Goal: Information Seeking & Learning: Learn about a topic

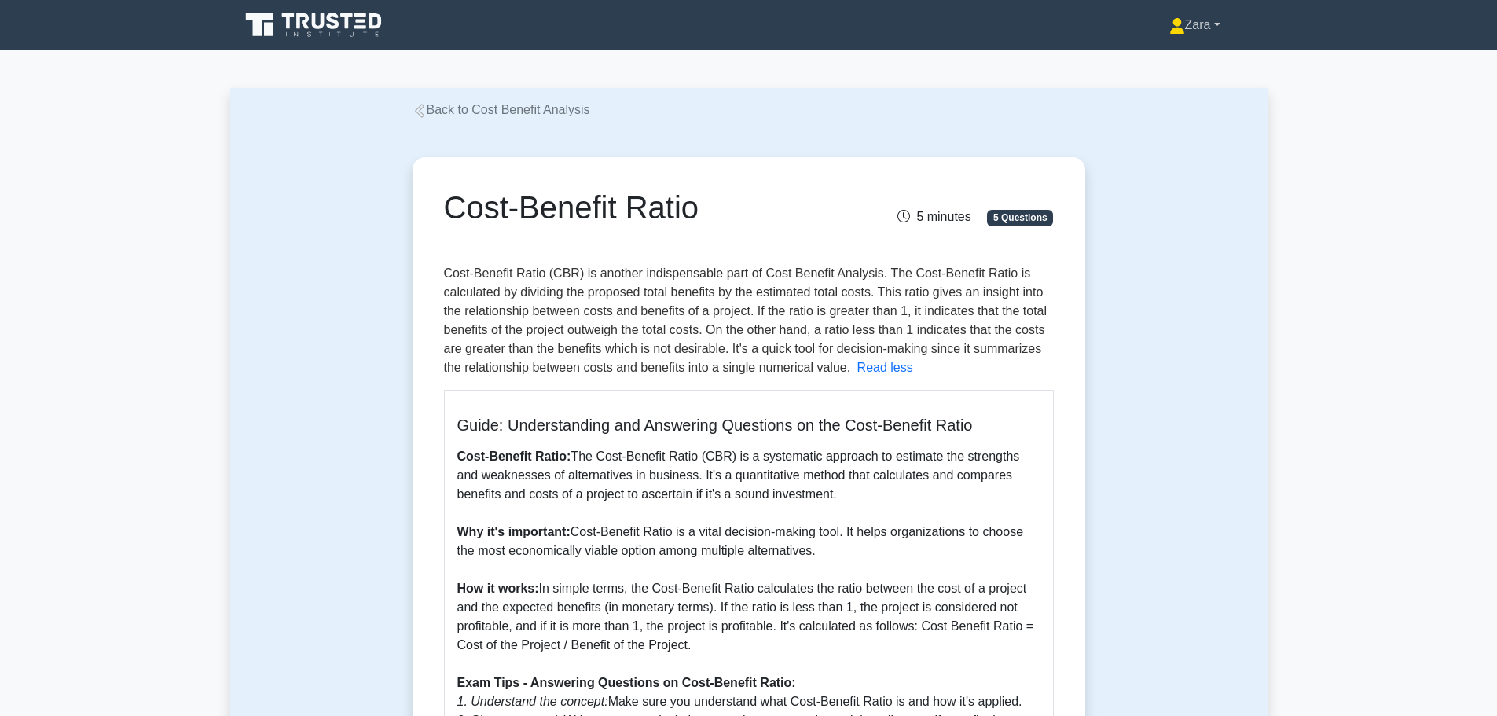
click at [1212, 28] on link "Zara" at bounding box center [1195, 24] width 127 height 31
click at [1173, 56] on link "Profile" at bounding box center [1195, 62] width 124 height 25
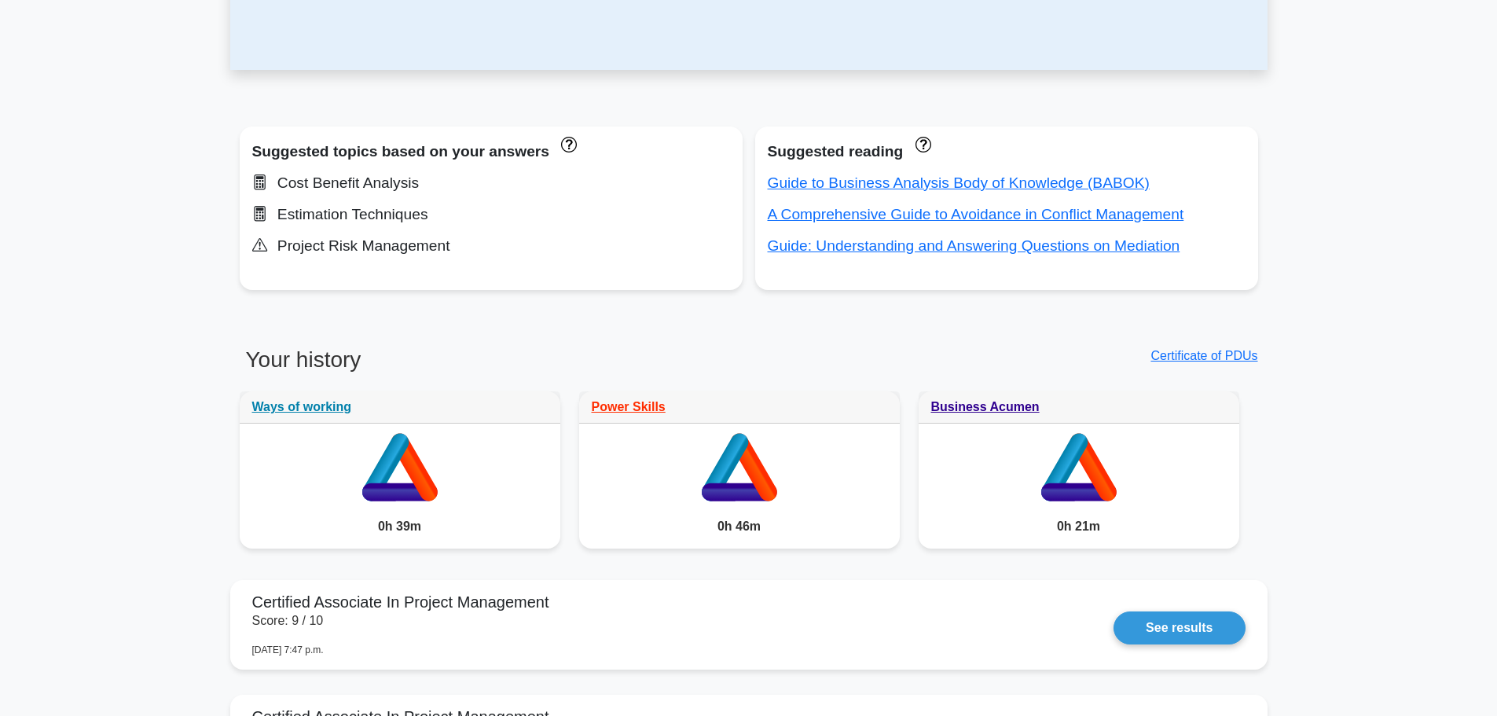
scroll to position [508, 0]
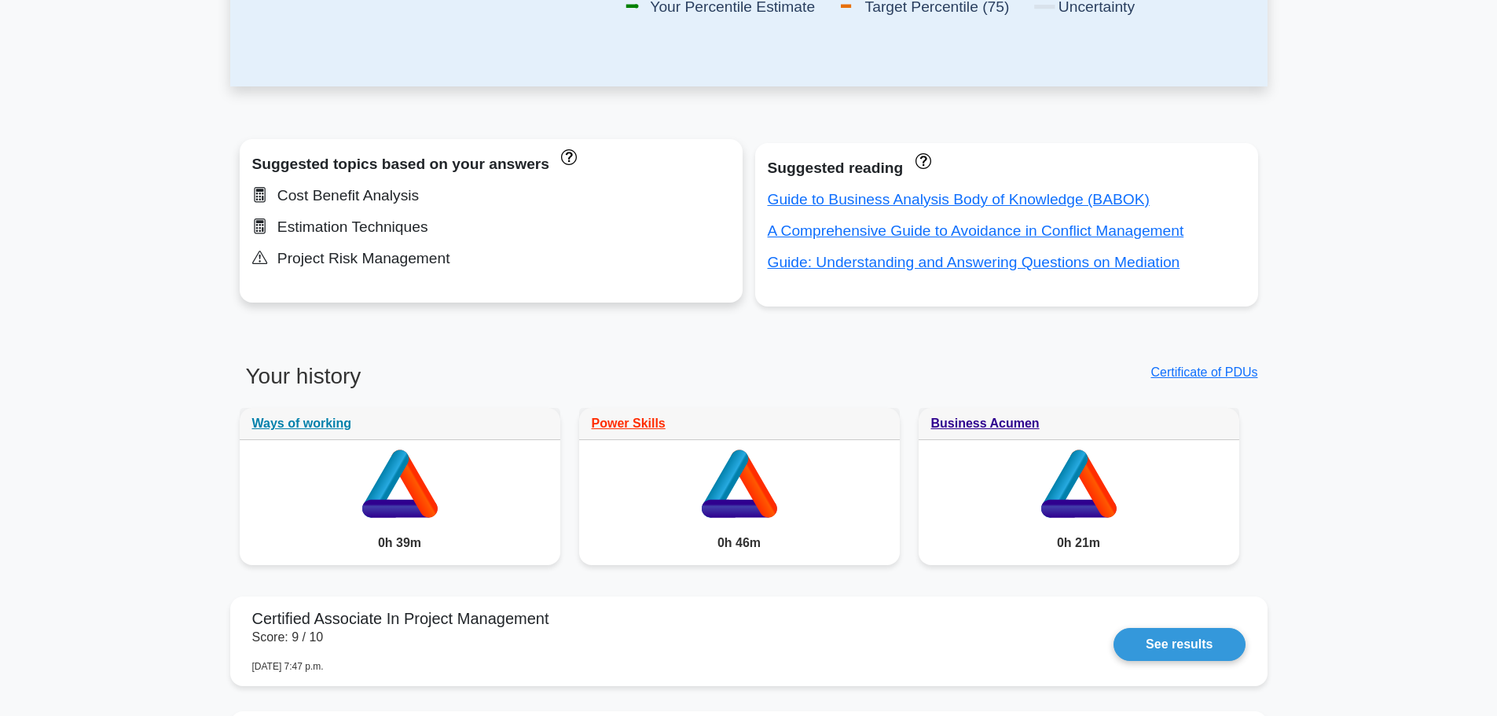
click at [346, 198] on div "Cost Benefit Analysis" at bounding box center [491, 195] width 478 height 25
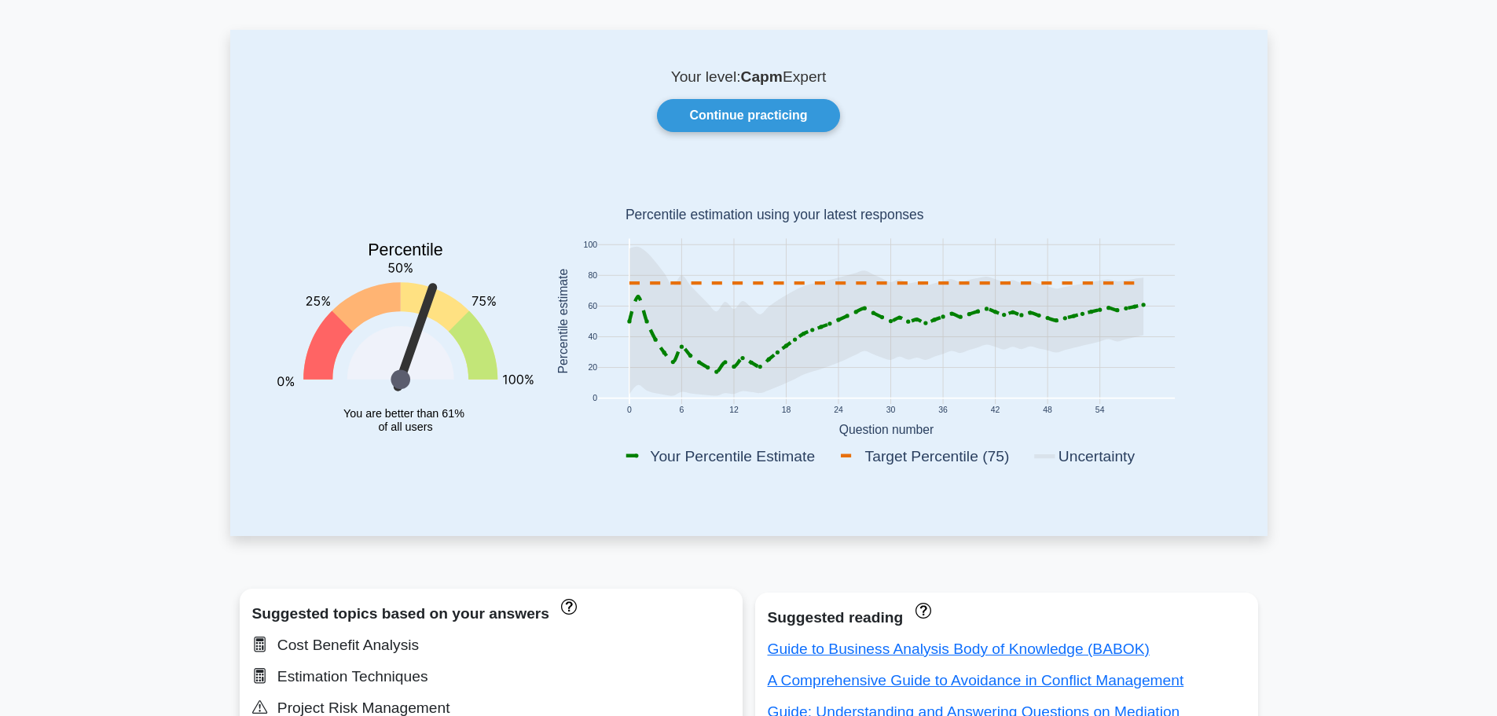
scroll to position [0, 0]
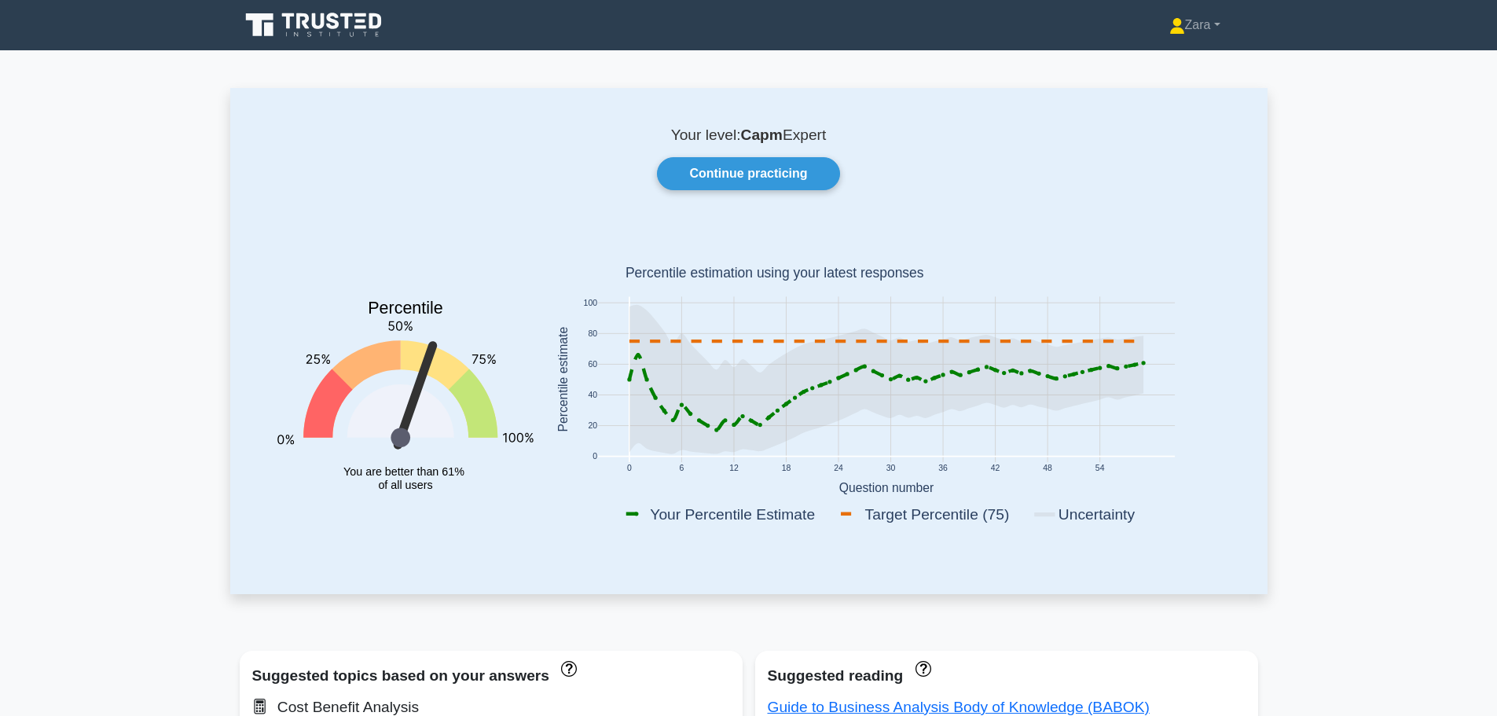
click at [474, 399] on icon at bounding box center [472, 403] width 49 height 68
drag, startPoint x: 418, startPoint y: 356, endPoint x: 470, endPoint y: 423, distance: 84.6
click at [470, 423] on icon "Percentile You are better than 61% of all users" at bounding box center [405, 382] width 256 height 309
click at [1195, 28] on link "Zara" at bounding box center [1195, 24] width 127 height 31
click at [1169, 66] on link "Profile" at bounding box center [1195, 62] width 124 height 25
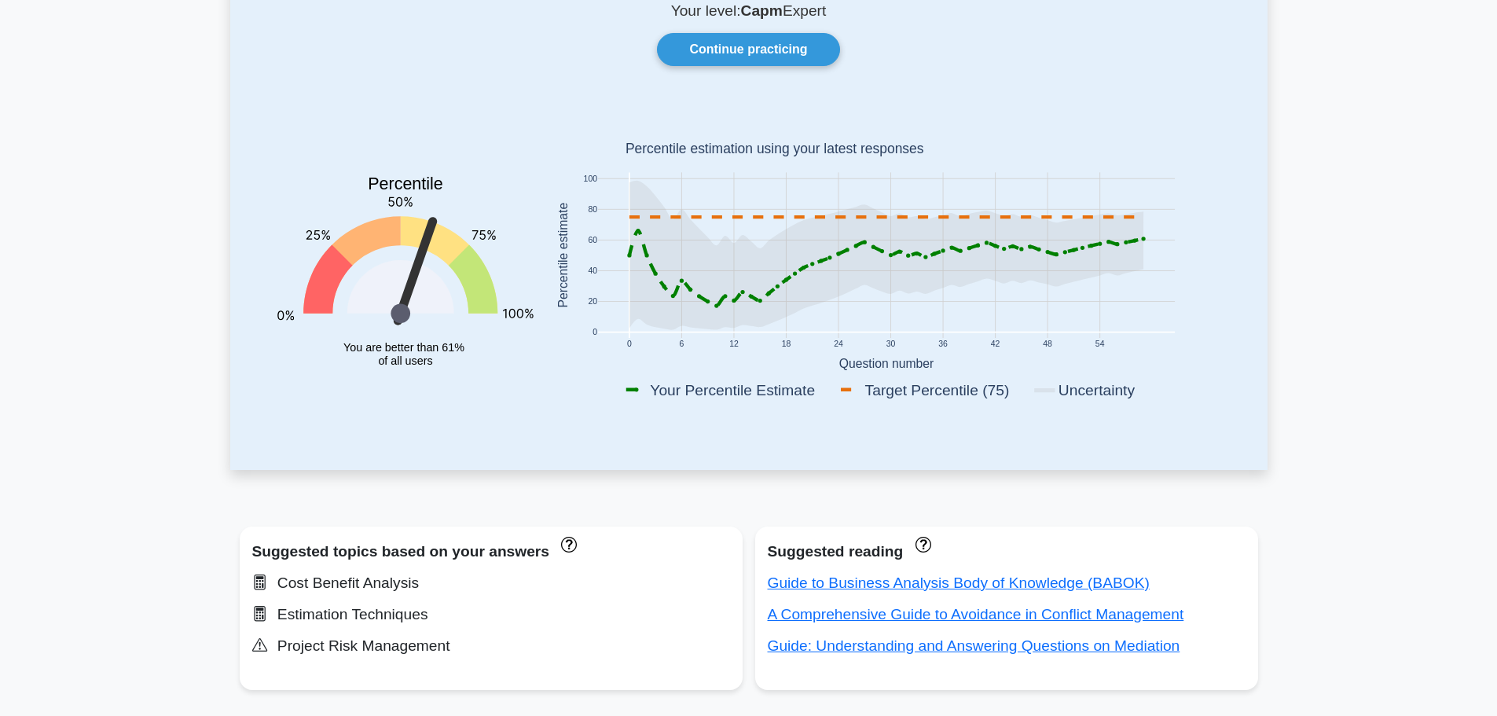
scroll to position [355, 0]
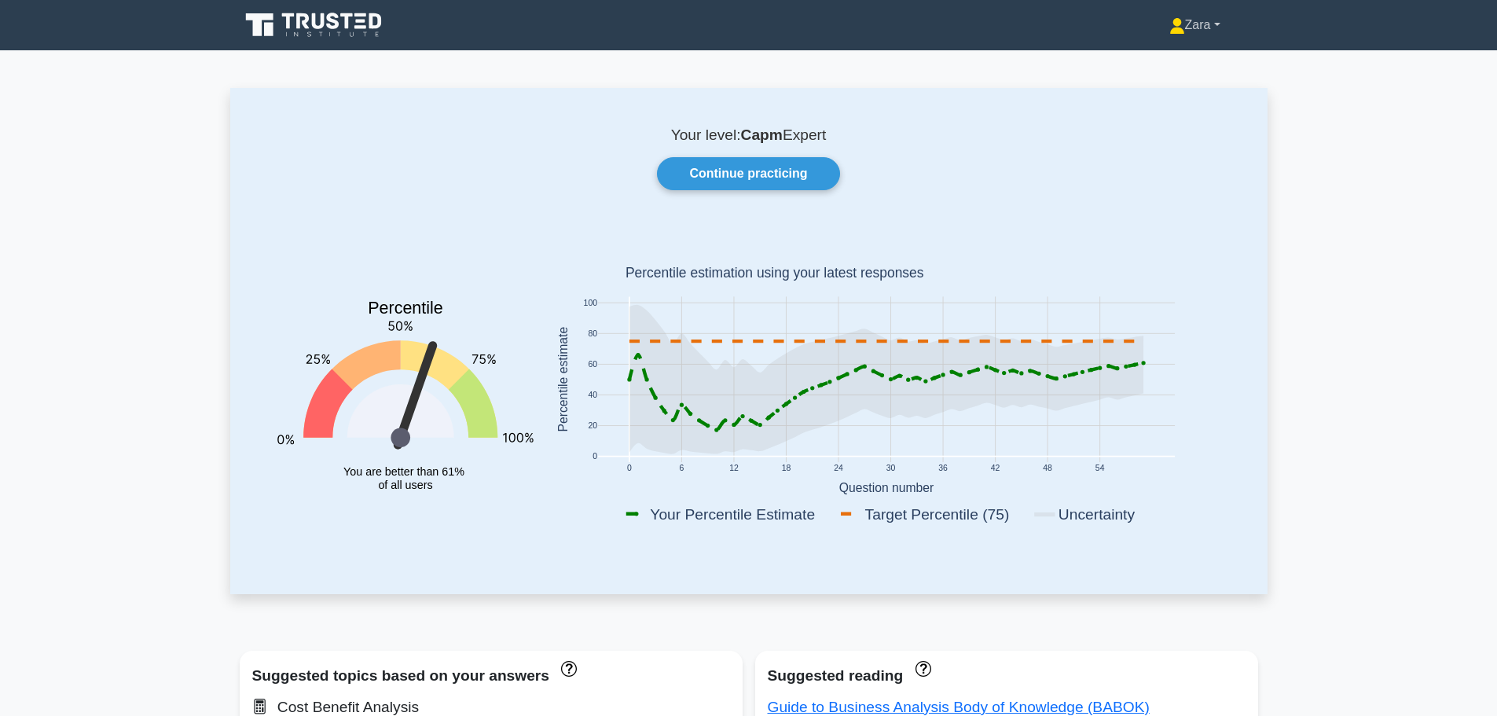
click at [1179, 27] on link "Zara" at bounding box center [1195, 24] width 127 height 31
click at [259, 24] on icon at bounding box center [259, 24] width 28 height 23
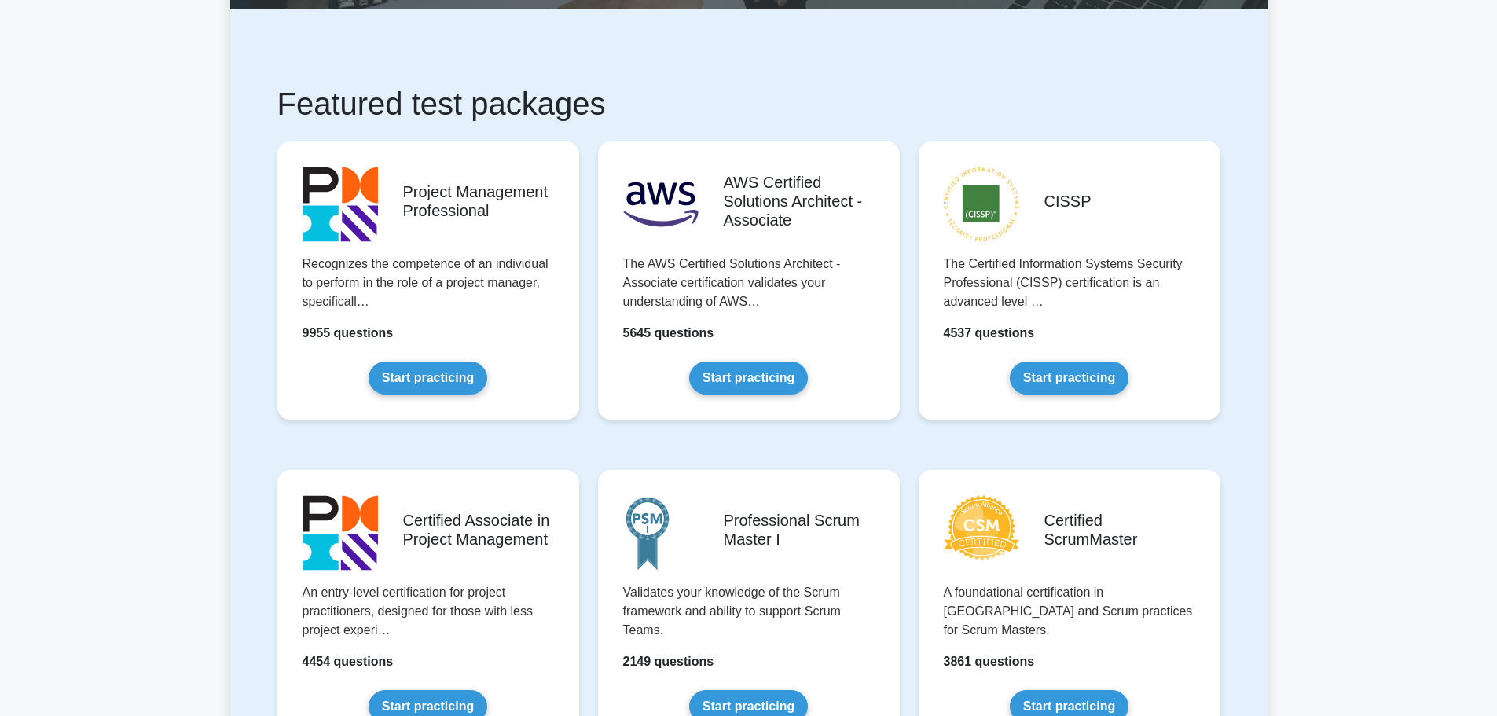
scroll to position [157, 0]
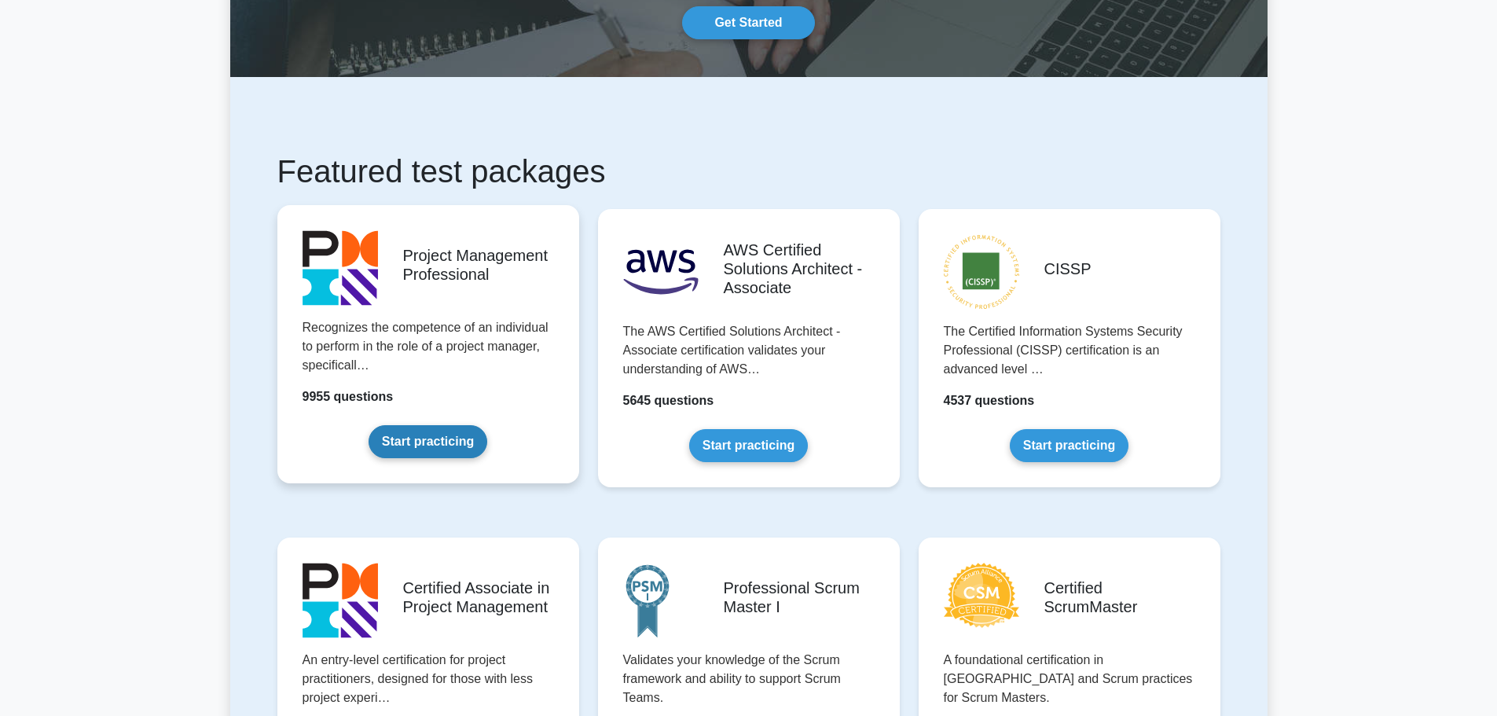
click at [402, 435] on link "Start practicing" at bounding box center [428, 441] width 119 height 33
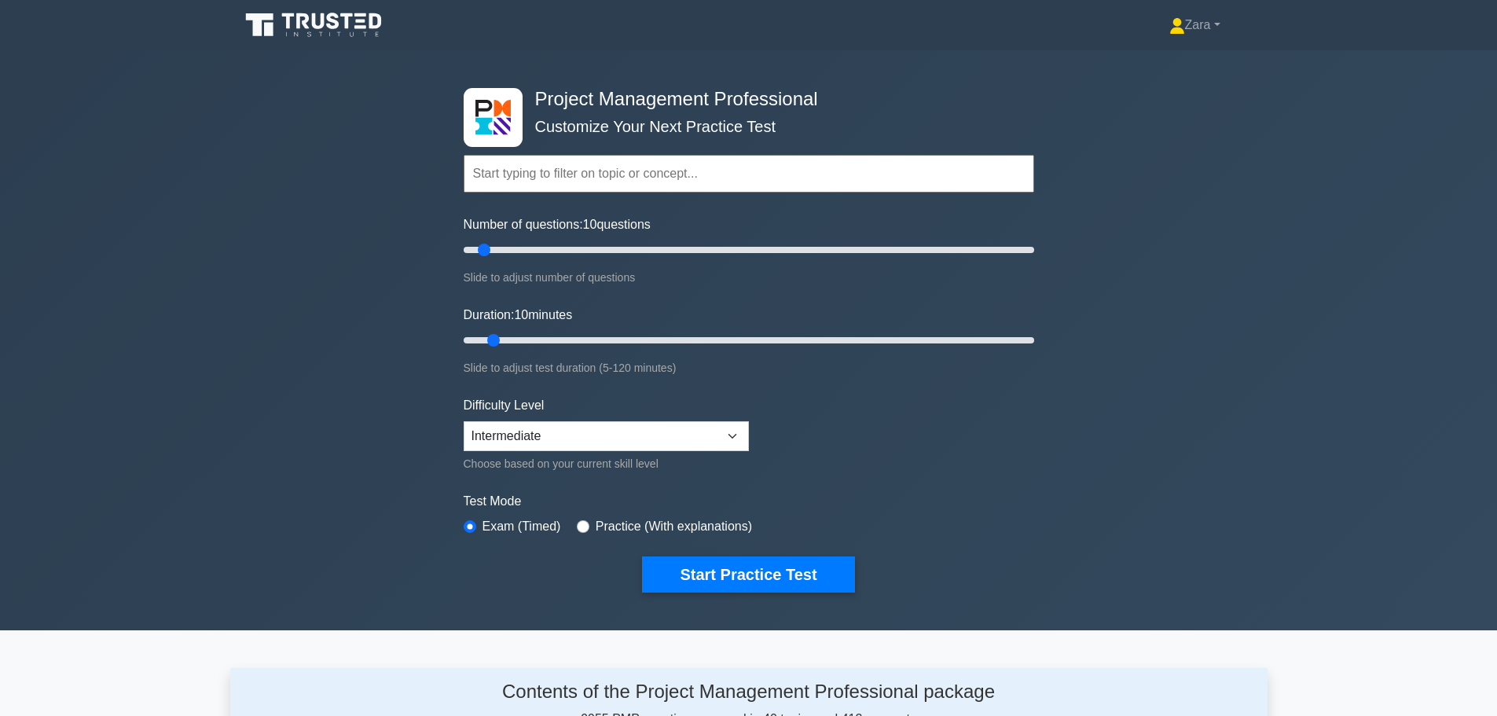
click at [262, 30] on icon at bounding box center [315, 25] width 151 height 30
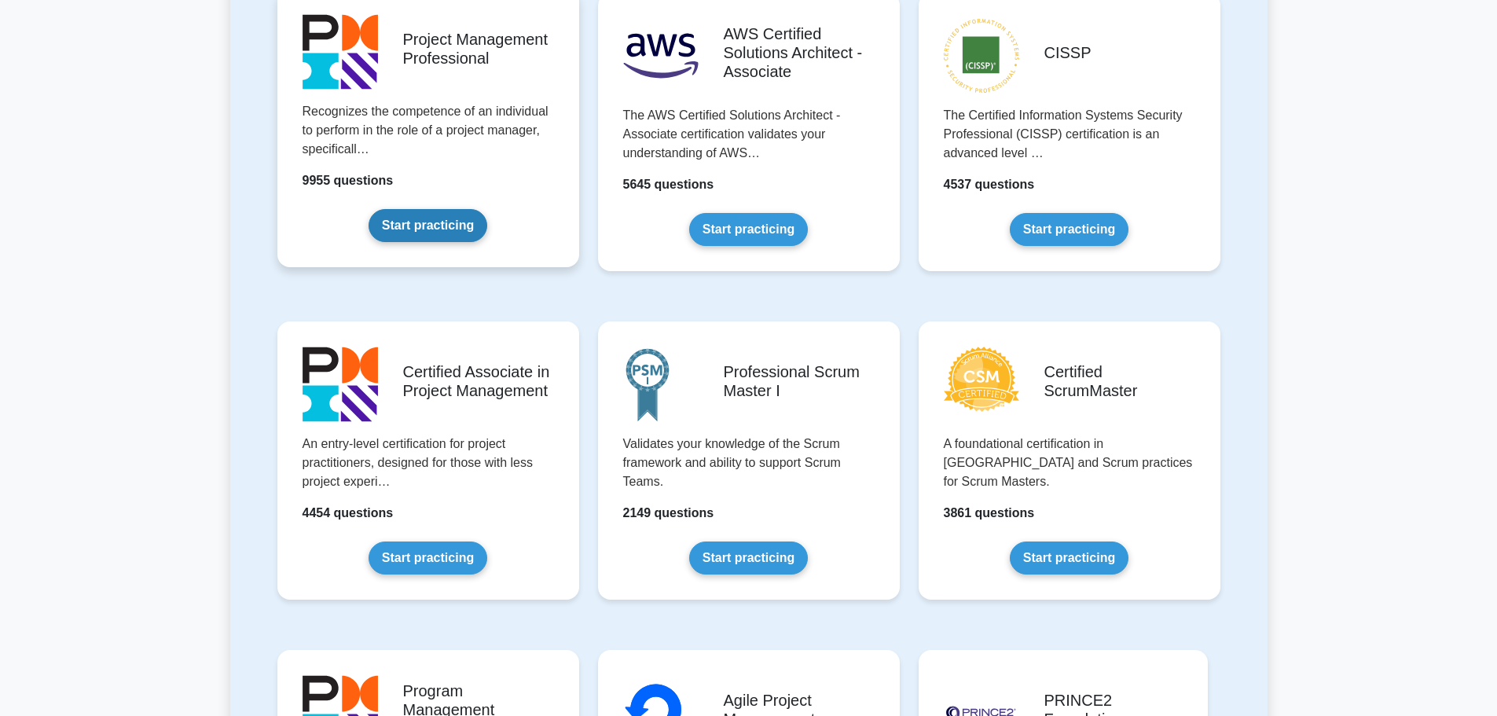
scroll to position [472, 0]
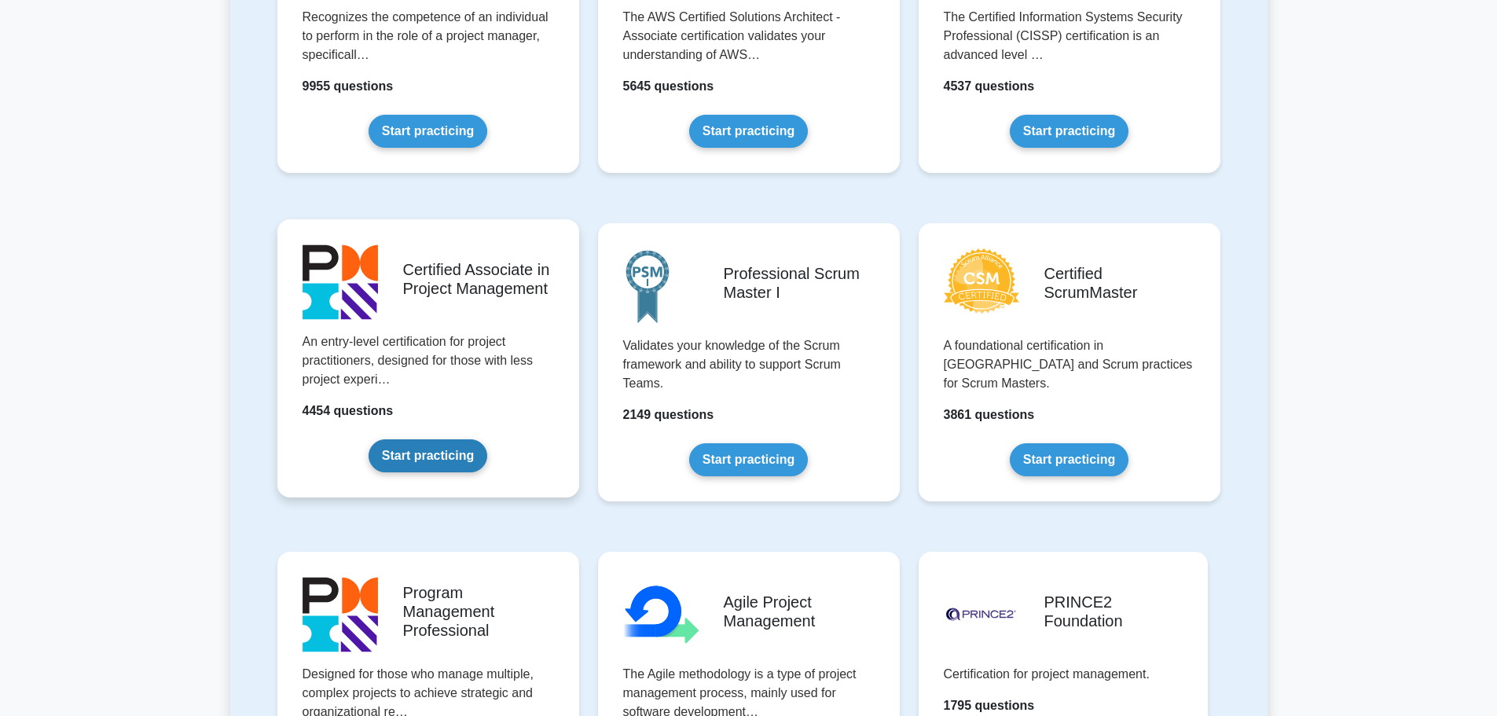
click at [369, 439] on link "Start practicing" at bounding box center [428, 455] width 119 height 33
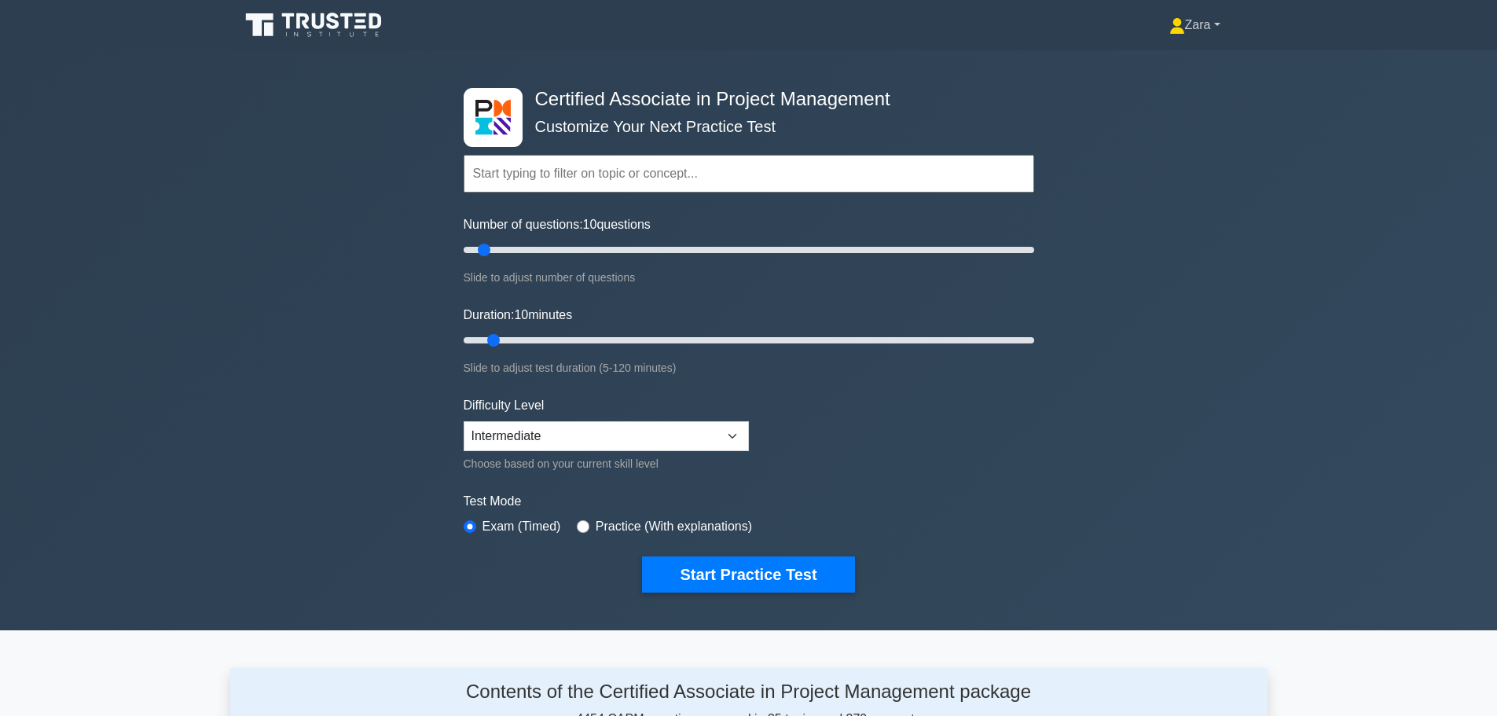
click at [1212, 17] on link "Zara" at bounding box center [1195, 24] width 127 height 31
click at [1173, 81] on link "Settings" at bounding box center [1195, 87] width 124 height 25
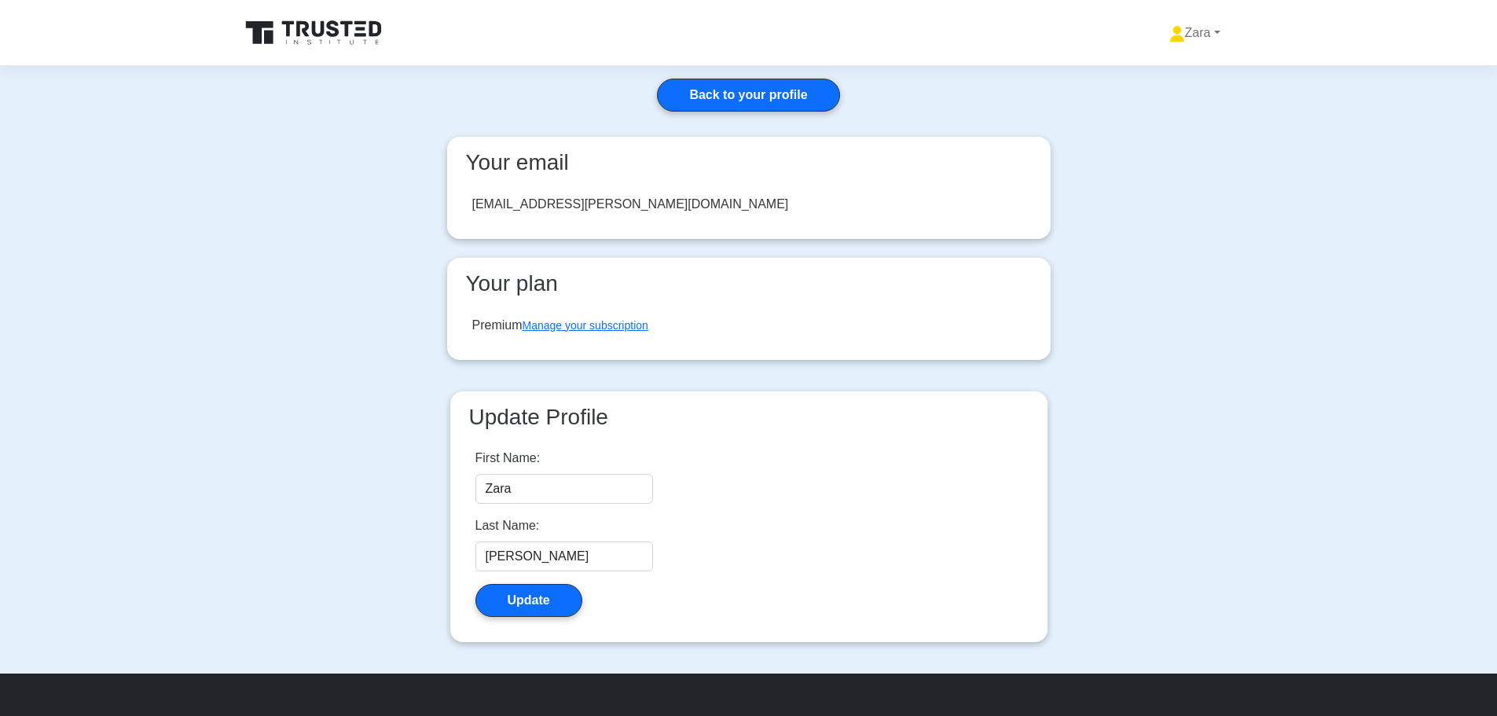
click at [355, 39] on icon at bounding box center [315, 33] width 151 height 30
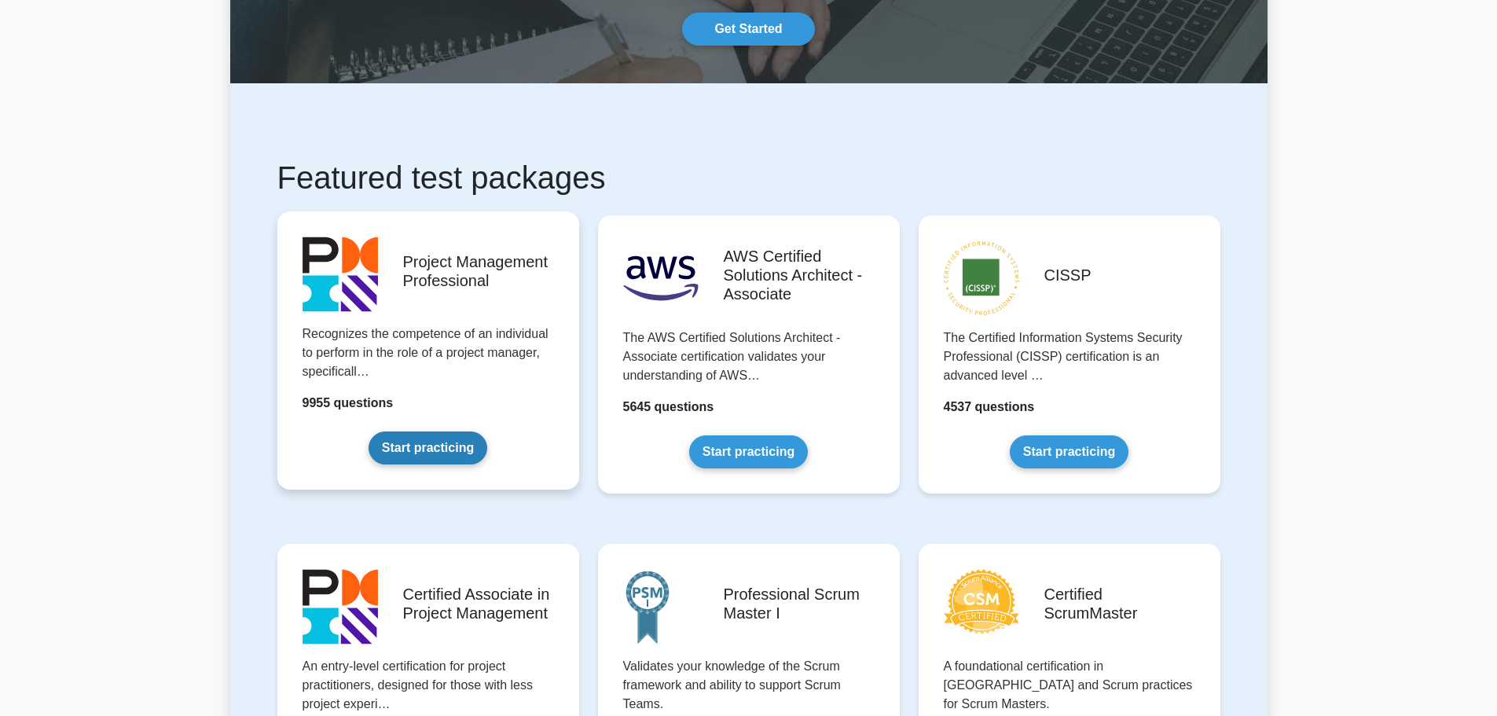
scroll to position [472, 0]
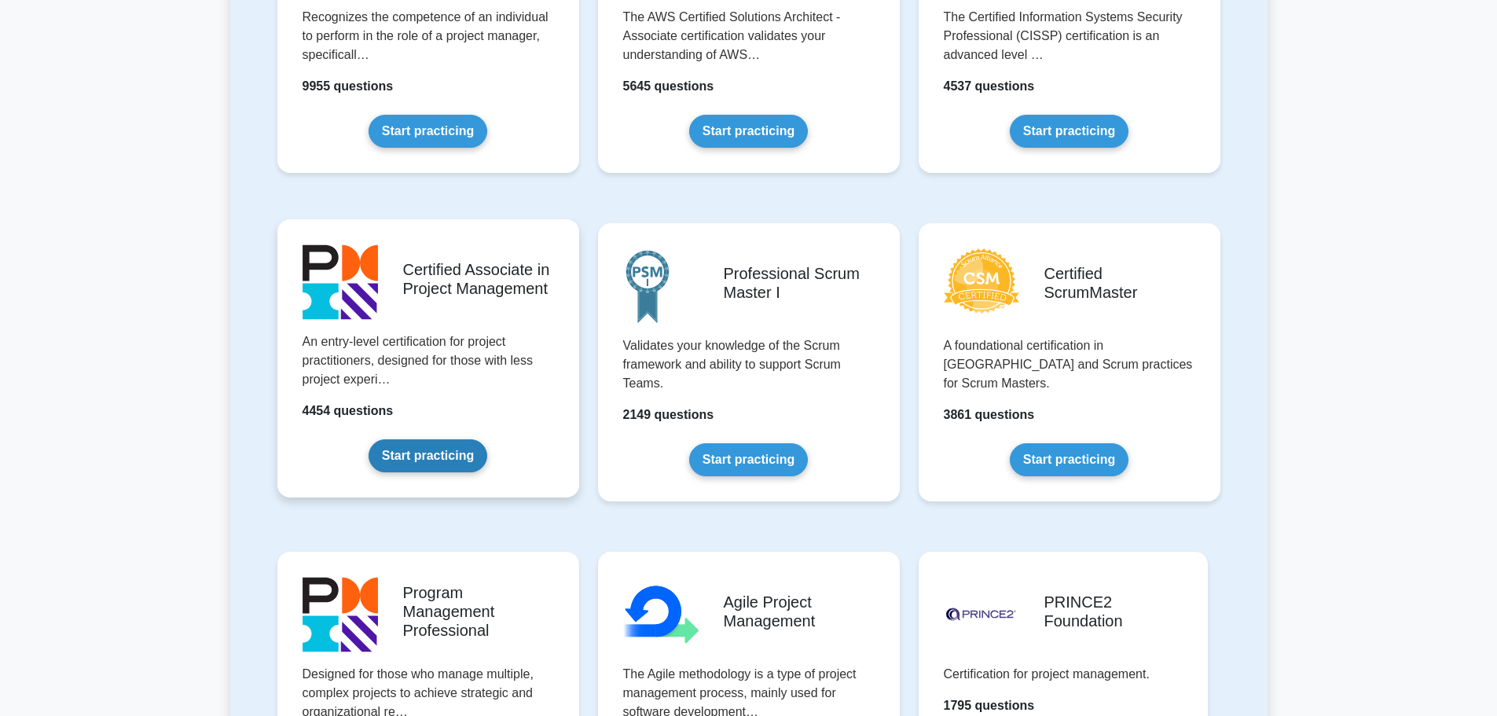
click at [405, 448] on link "Start practicing" at bounding box center [428, 455] width 119 height 33
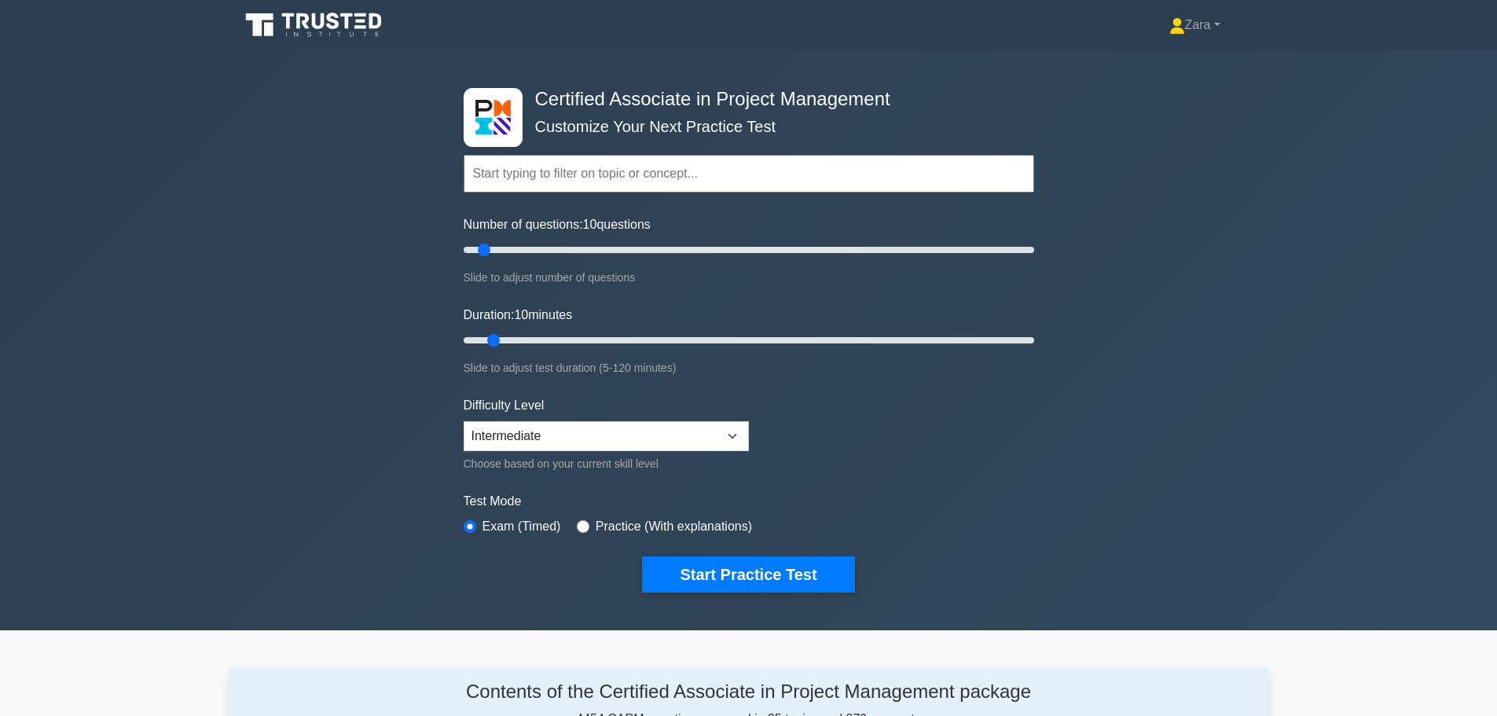
click at [707, 178] on input "text" at bounding box center [749, 174] width 571 height 38
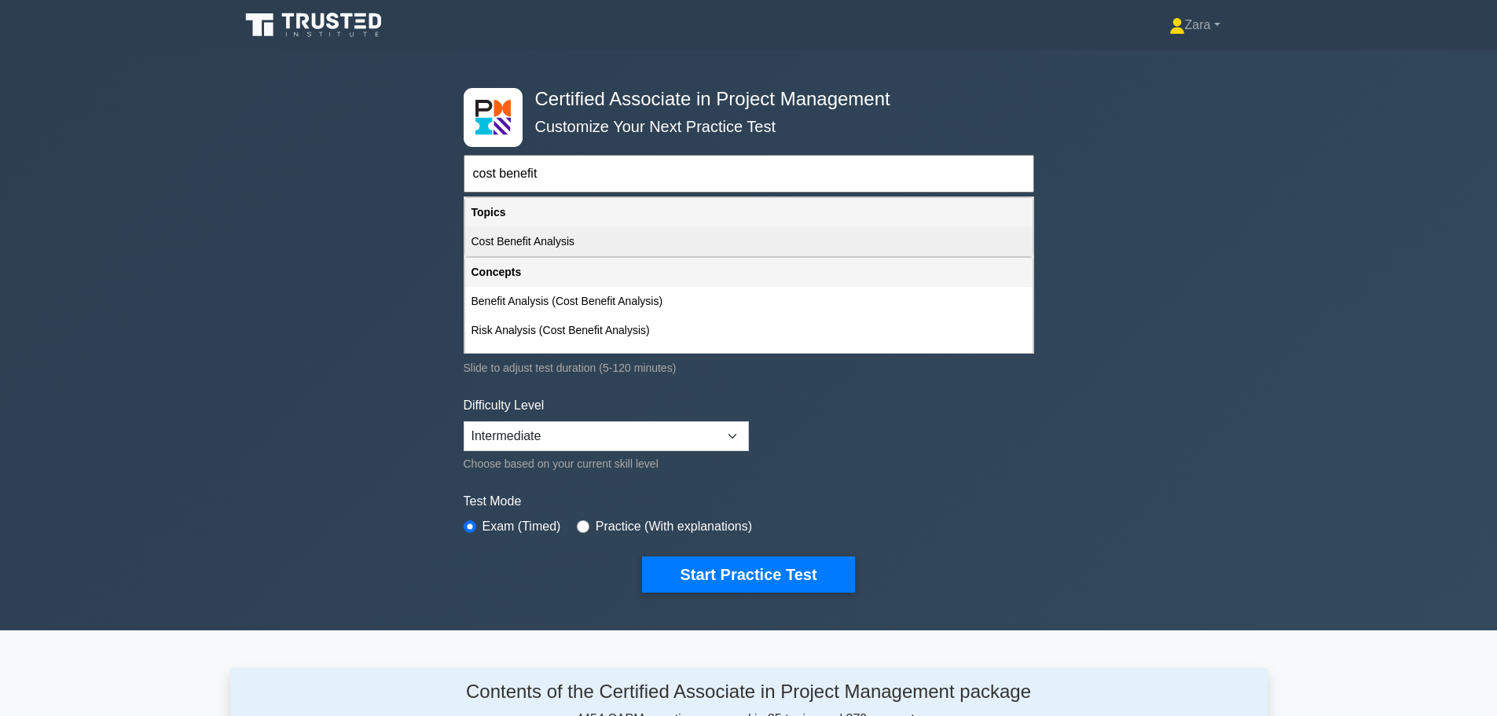
click at [557, 243] on div "Cost Benefit Analysis" at bounding box center [748, 241] width 567 height 29
type input "Cost Benefit Analysis"
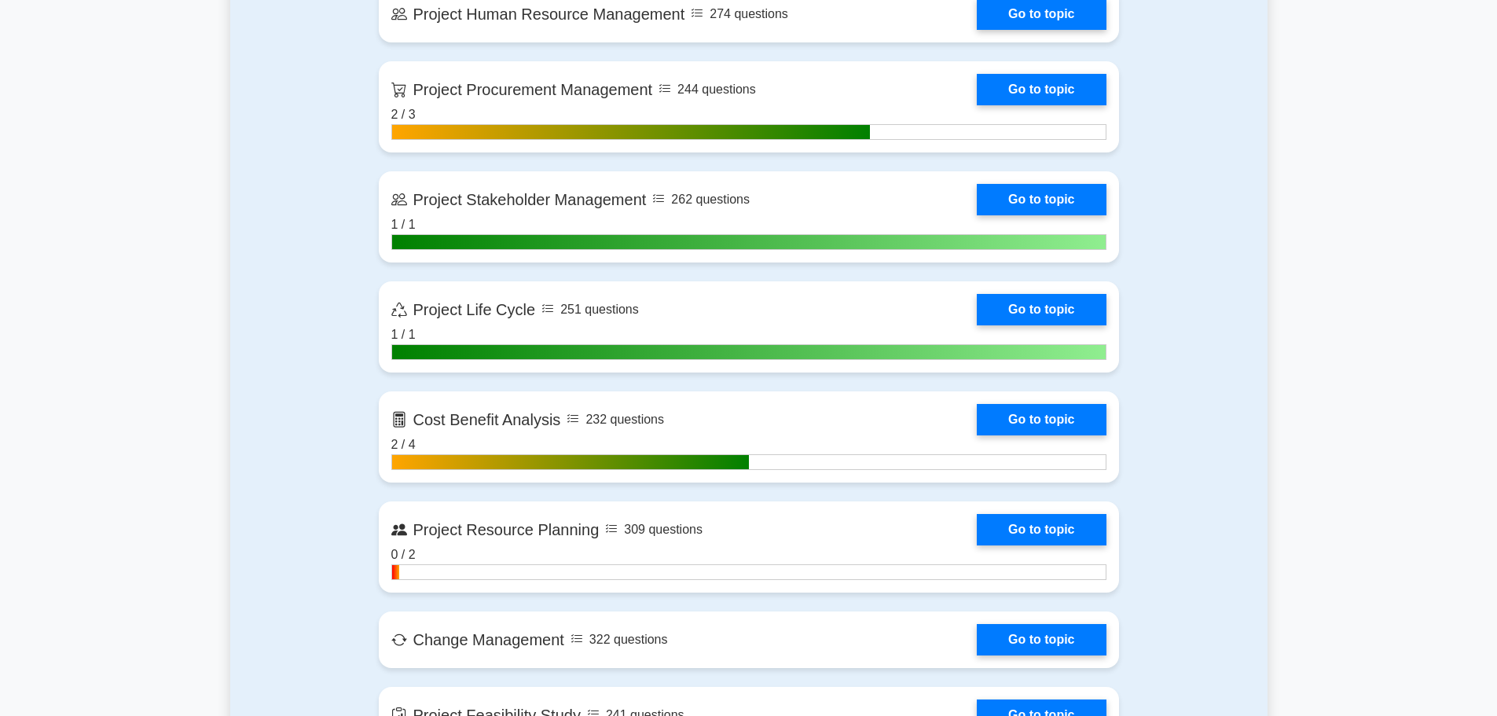
scroll to position [1572, 0]
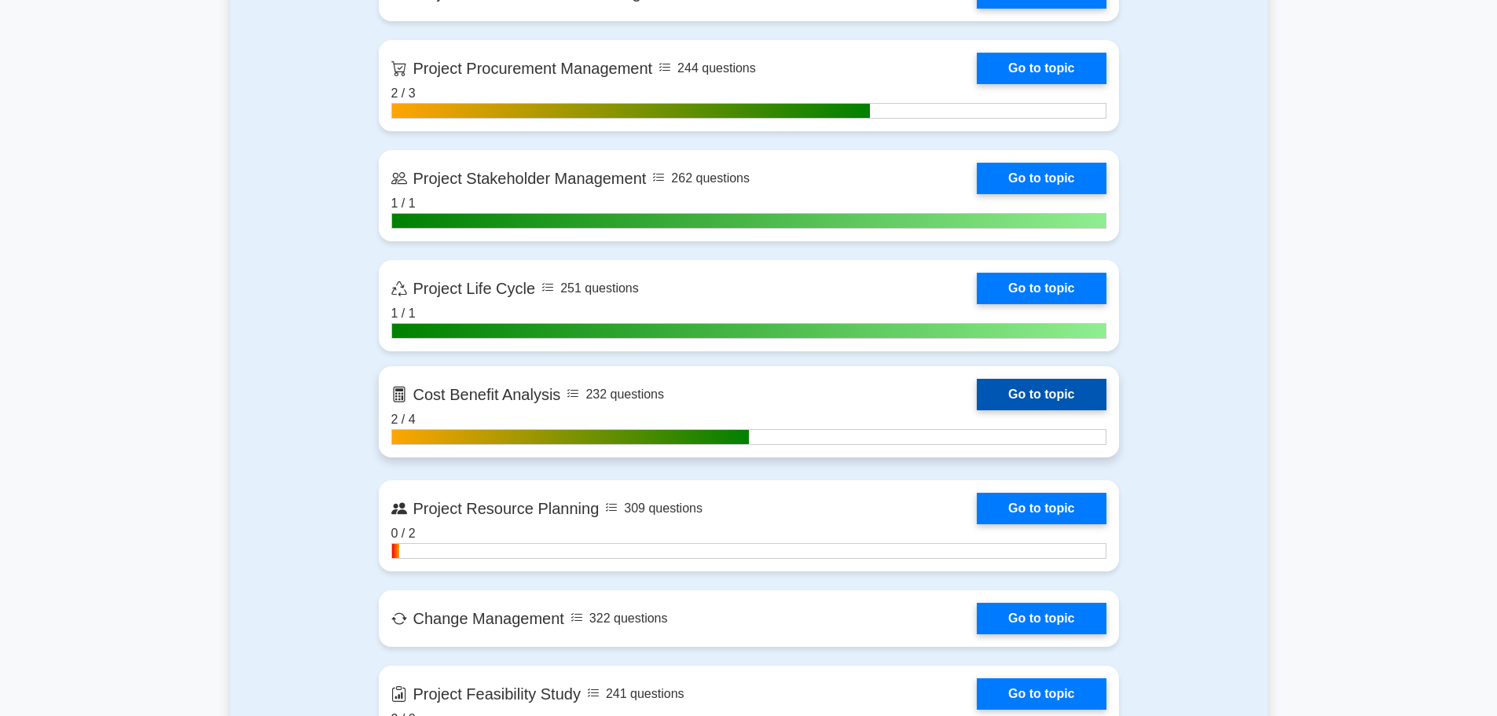
click at [1020, 393] on link "Go to topic" at bounding box center [1041, 394] width 129 height 31
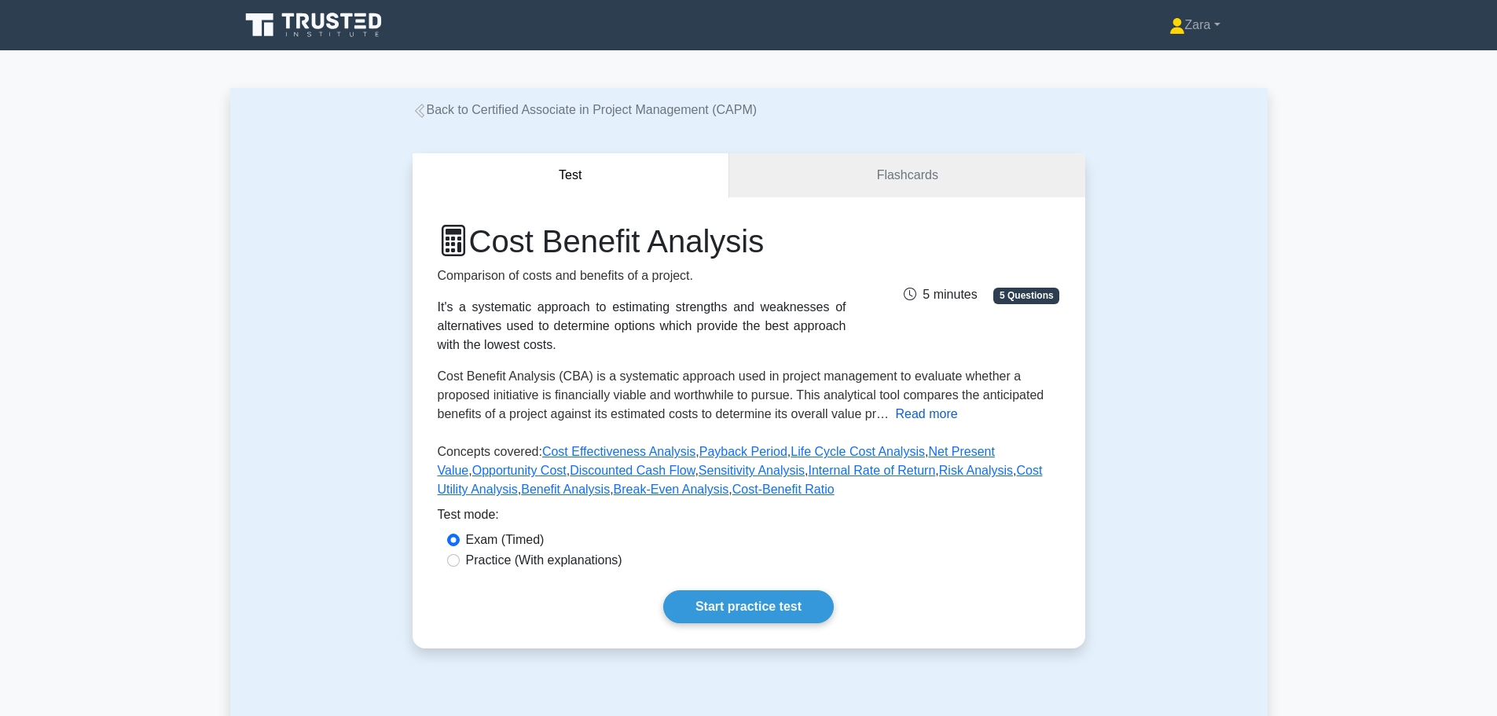
click at [920, 415] on button "Read more" at bounding box center [926, 414] width 62 height 19
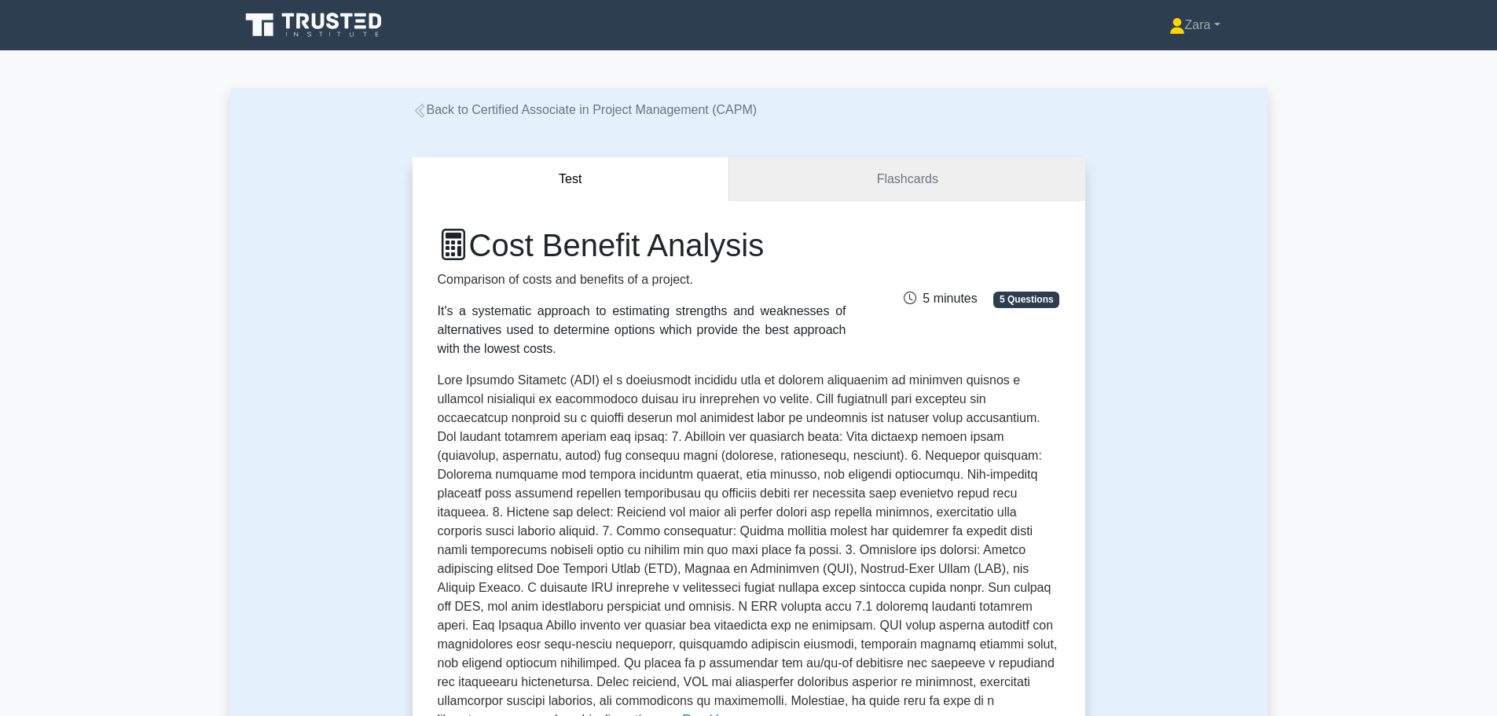
click at [424, 114] on icon at bounding box center [420, 111] width 14 height 14
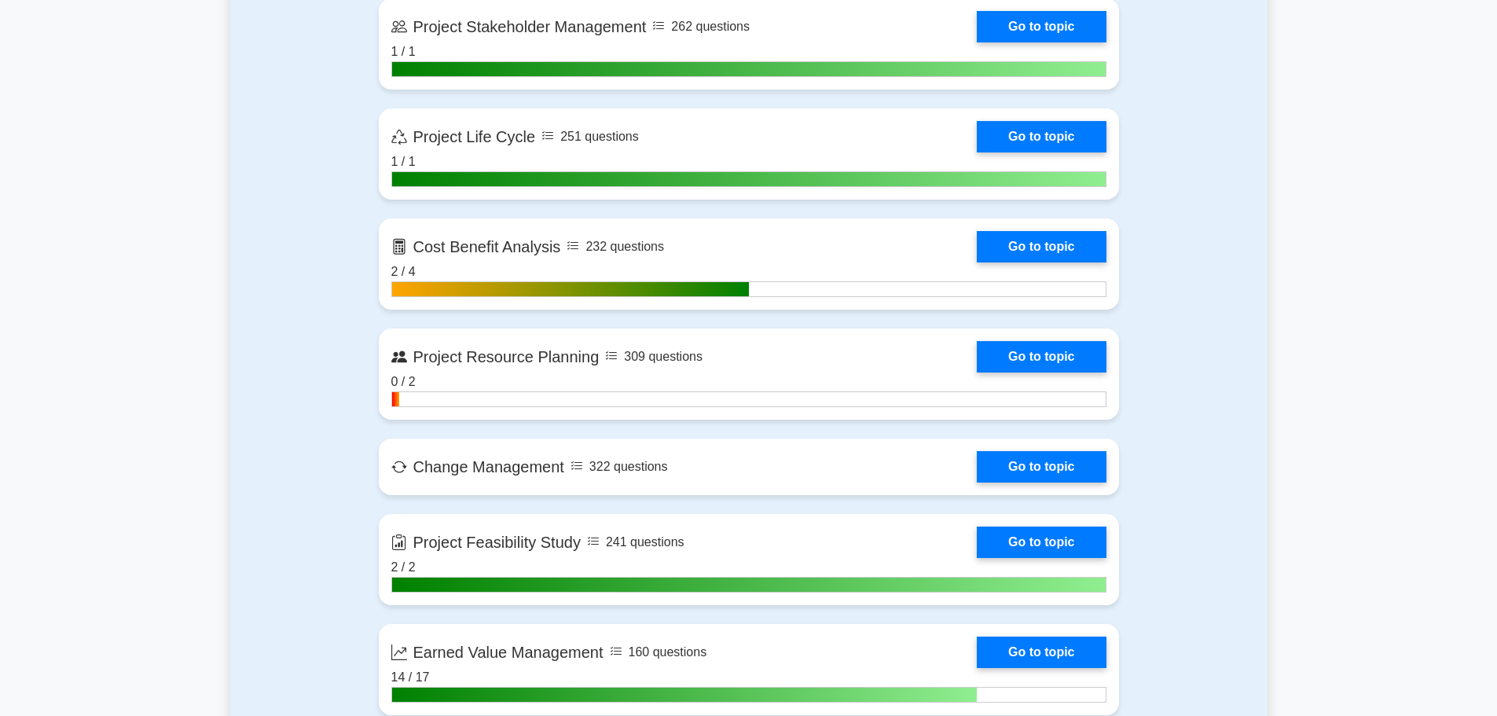
scroll to position [1679, 0]
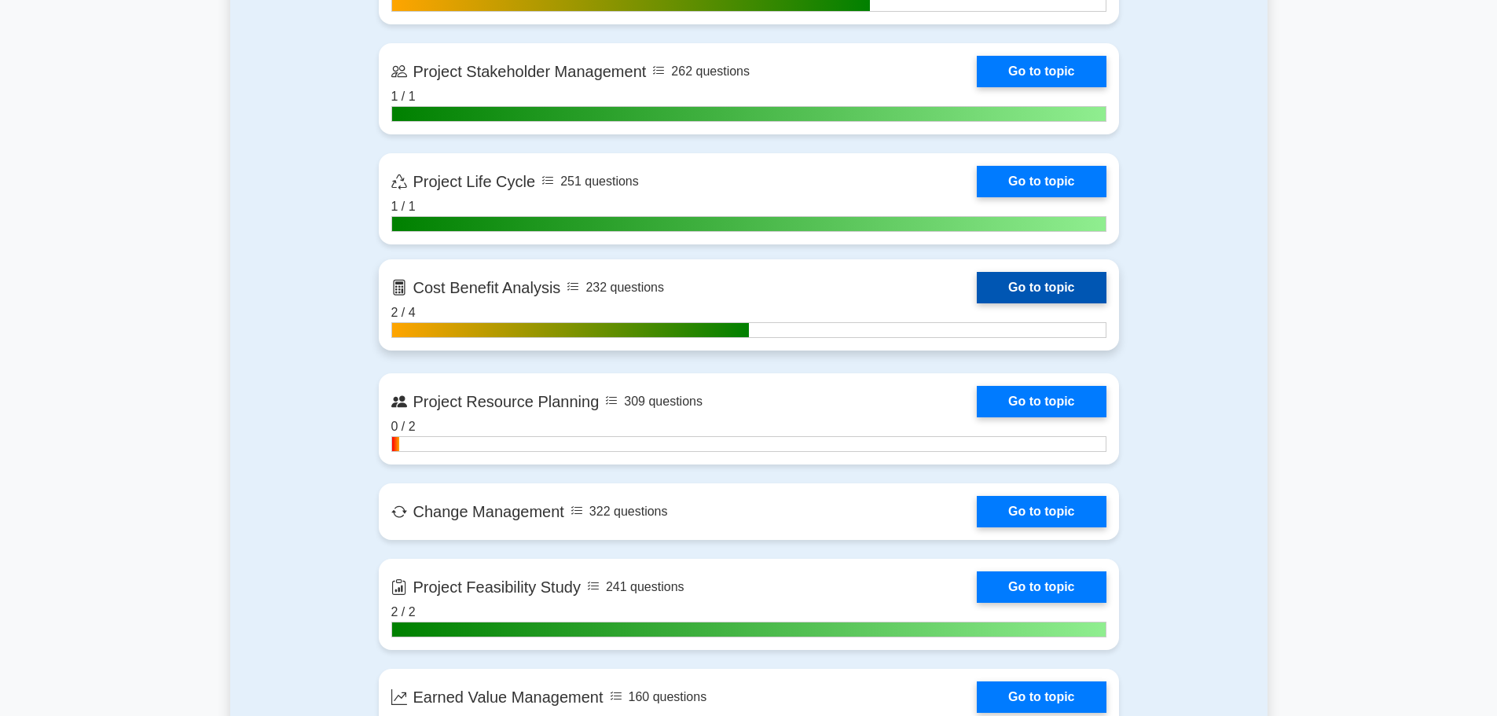
click at [977, 288] on link "Go to topic" at bounding box center [1041, 287] width 129 height 31
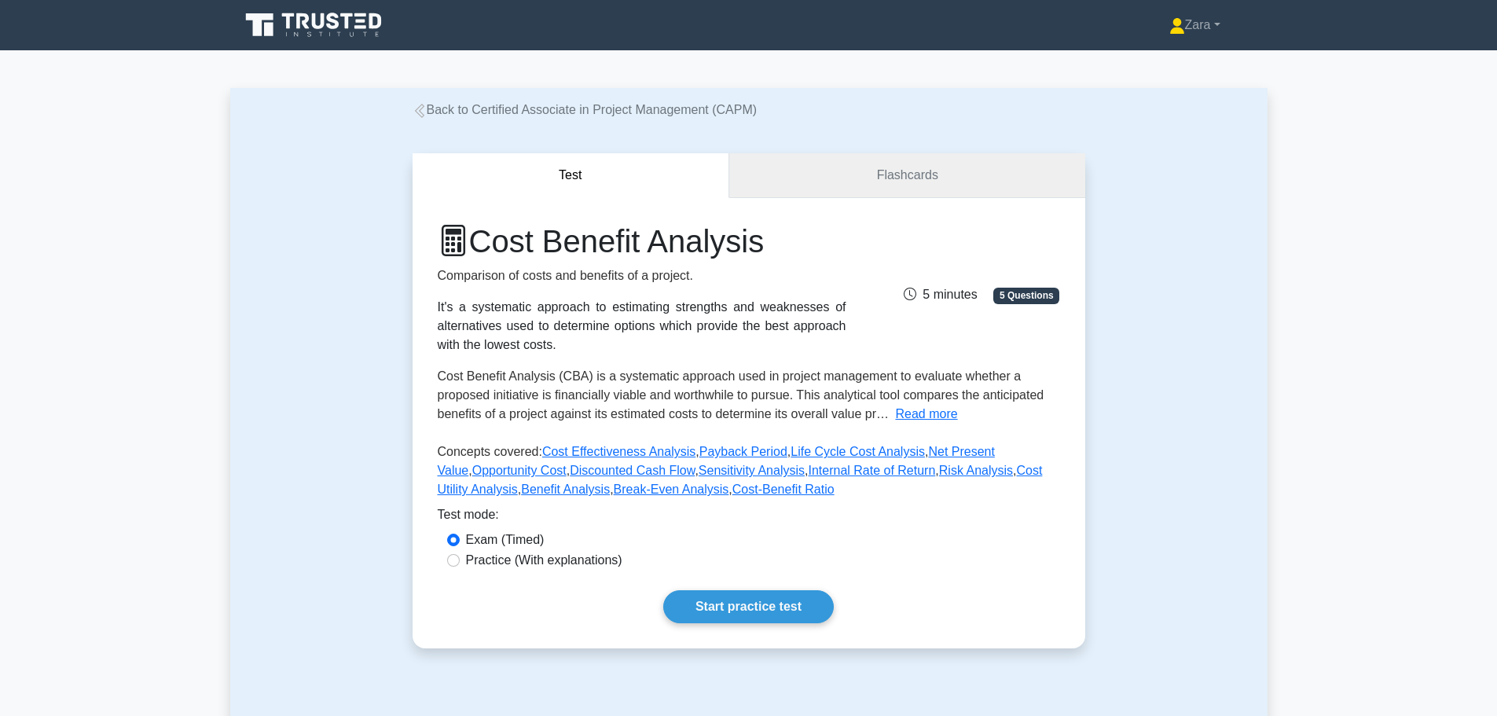
click at [901, 194] on link "Flashcards" at bounding box center [906, 175] width 355 height 45
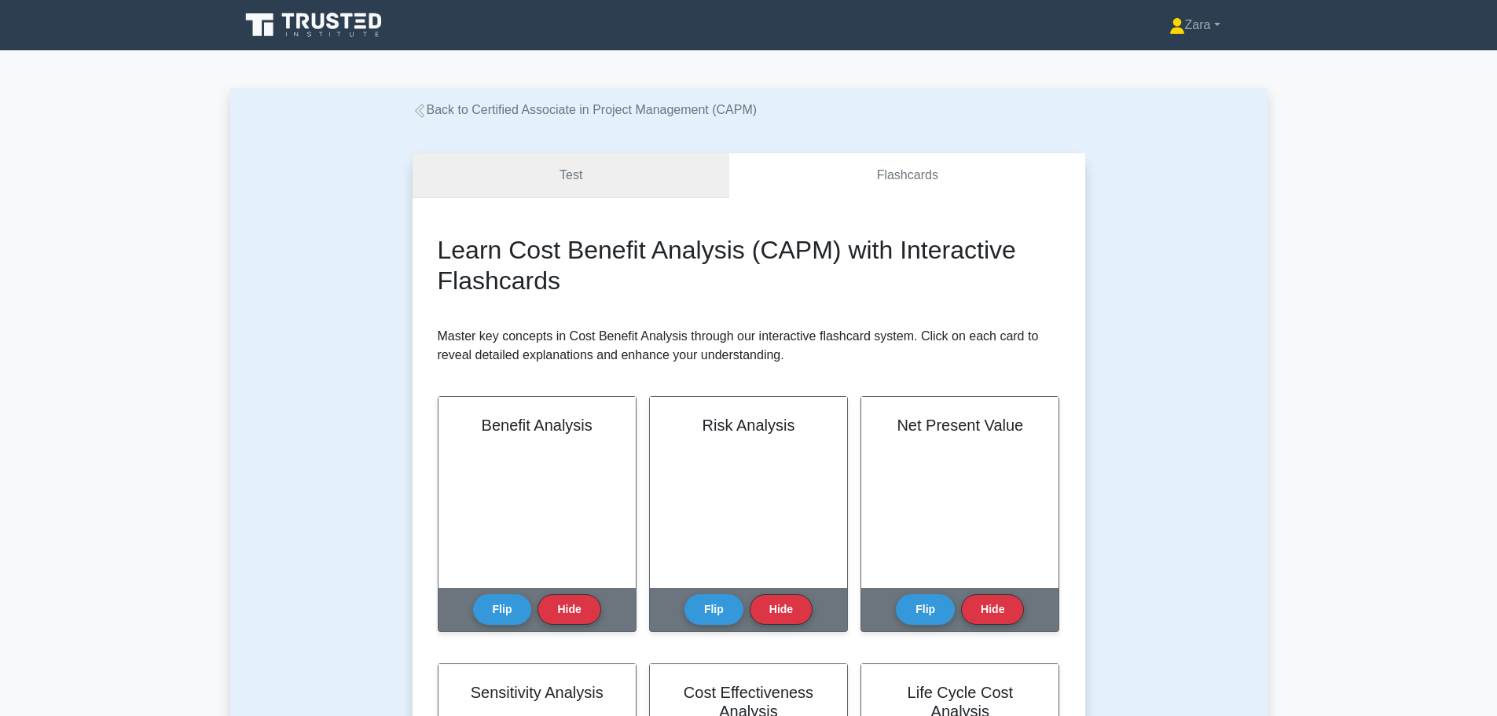
click at [674, 178] on link "Test" at bounding box center [572, 175] width 318 height 45
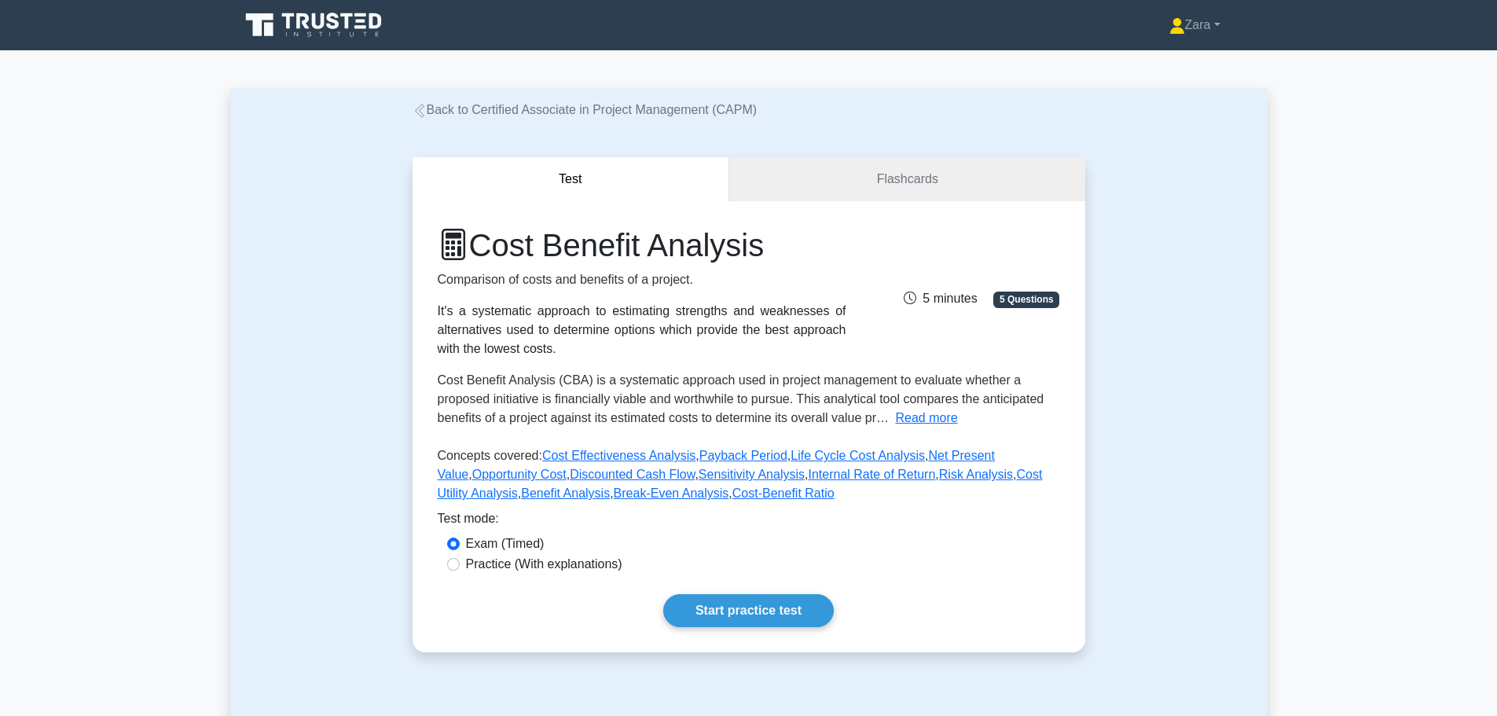
click at [532, 109] on link "Back to Certified Associate in Project Management (CAPM)" at bounding box center [585, 109] width 345 height 13
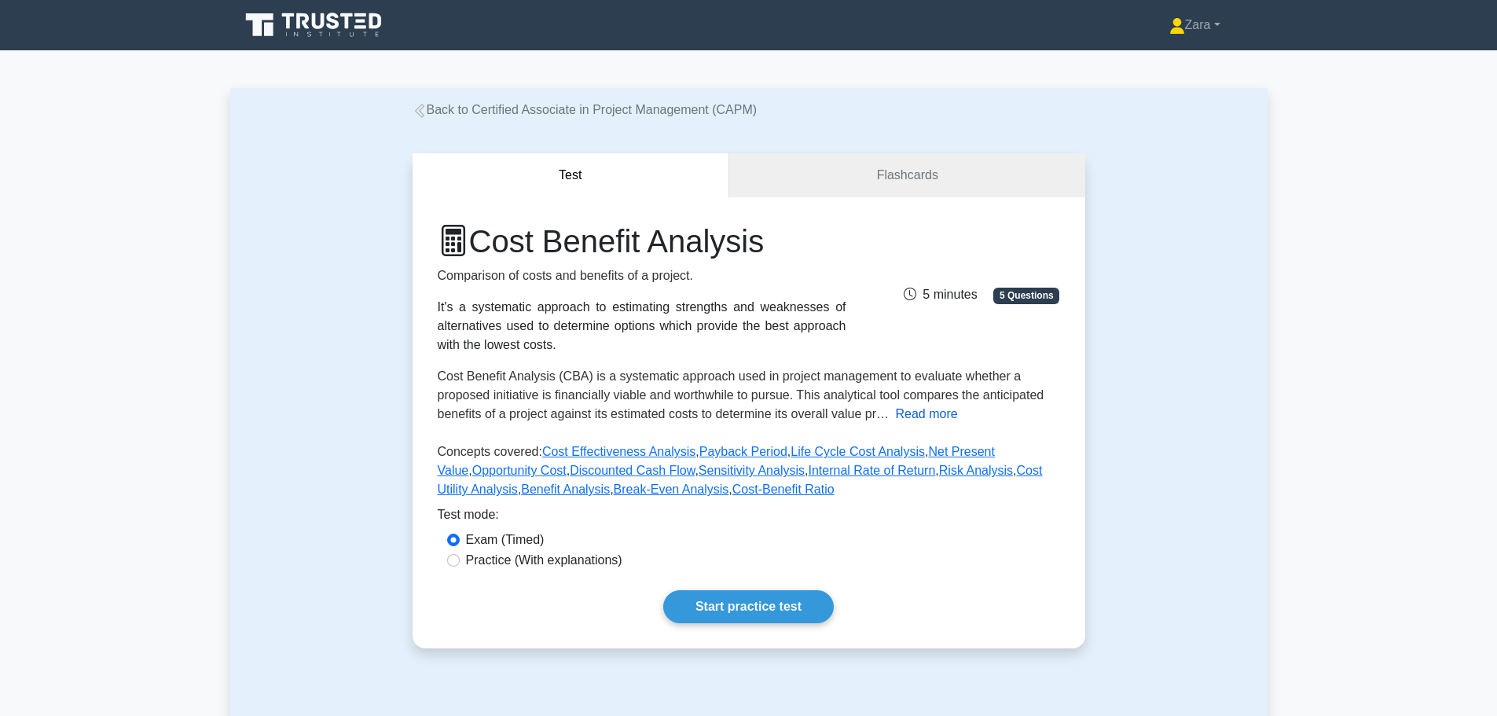
click at [939, 413] on button "Read more" at bounding box center [926, 414] width 62 height 19
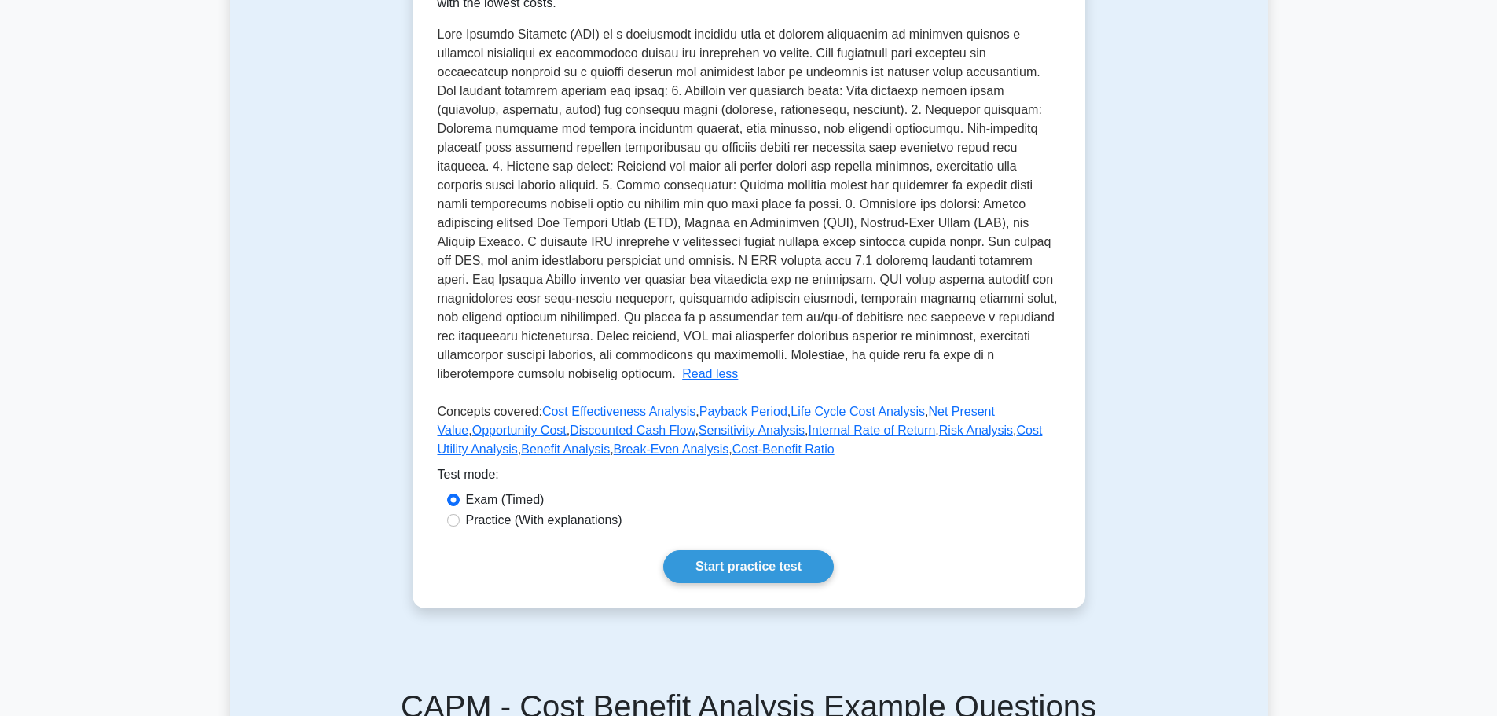
scroll to position [314, 0]
